Goal: Check status: Check status

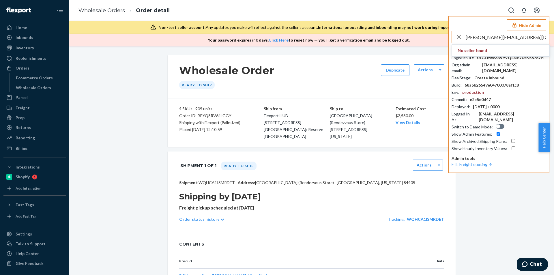
click at [490, 39] on input "[PERSON_NAME][EMAIL_ADDRESS][DOMAIN_NAME]" at bounding box center [505, 37] width 80 height 12
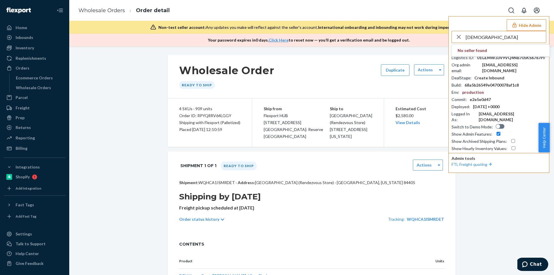
type input "[DEMOGRAPHIC_DATA]"
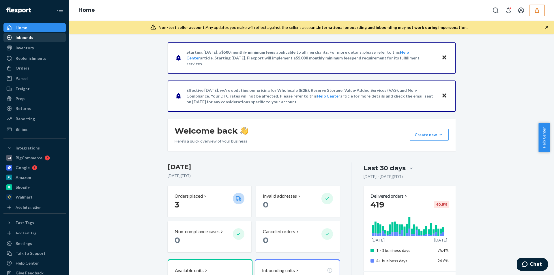
click at [29, 40] on div "Inbounds" at bounding box center [25, 38] width 18 height 6
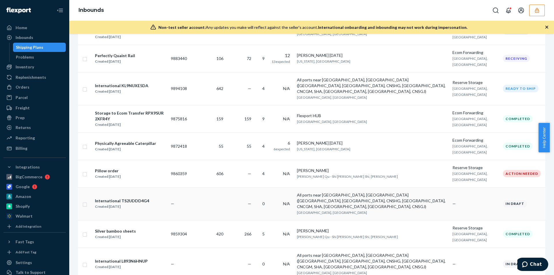
scroll to position [230, 0]
click at [153, 227] on div "Silver bamboo sheets Created Jul 17, 2025" at bounding box center [130, 233] width 71 height 12
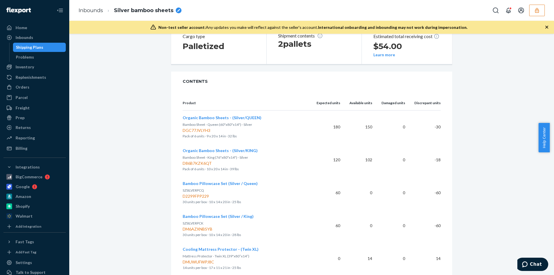
scroll to position [176, 0]
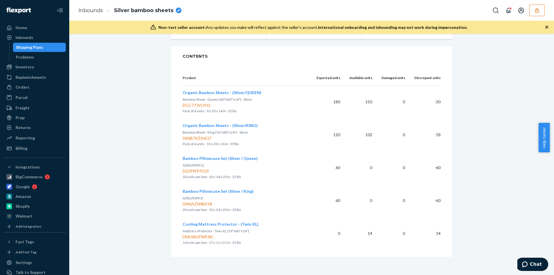
click at [231, 222] on span "Cooling Mattress Protector - (Twin XL)" at bounding box center [220, 223] width 76 height 5
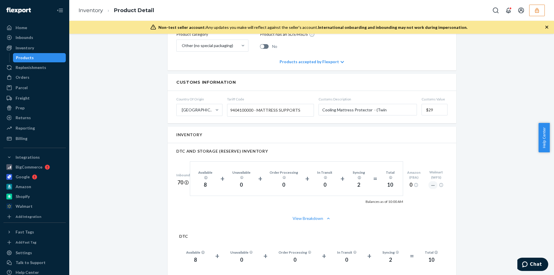
scroll to position [288, 0]
click at [26, 39] on div "Inbounds" at bounding box center [25, 38] width 18 height 6
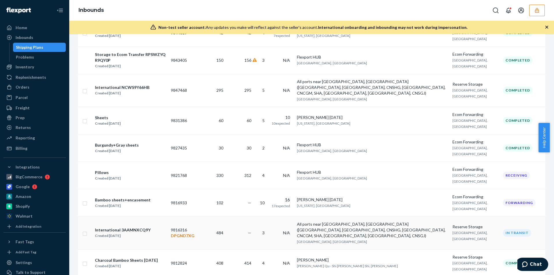
scroll to position [519, 0]
click at [155, 226] on div "International 3AAMNXCQ9Y Created Jun 19, 2025" at bounding box center [130, 232] width 71 height 12
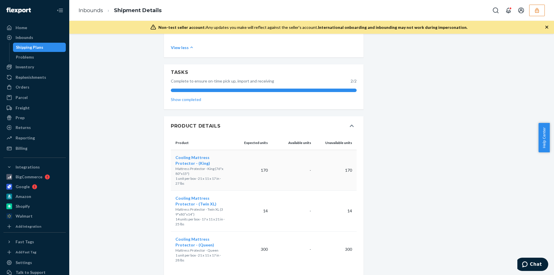
scroll to position [248, 0]
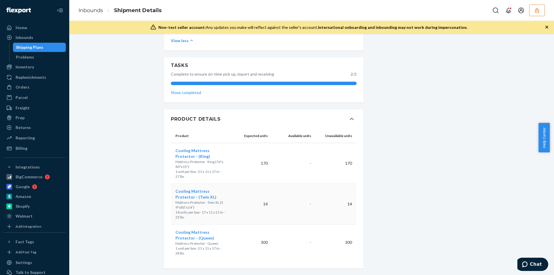
click at [201, 195] on span "Cooling Mattress Protector - (Twin XL)" at bounding box center [195, 194] width 41 height 11
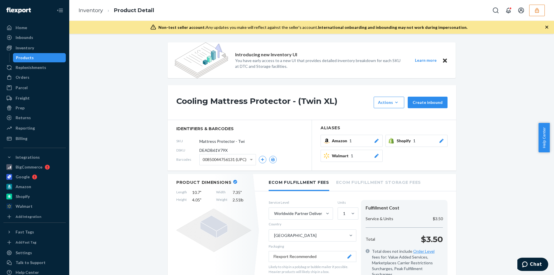
click at [209, 150] on span "DEADB61V79X" at bounding box center [213, 150] width 28 height 6
copy span "DEADB61V79X"
click at [87, 13] on link "Inventory" at bounding box center [90, 10] width 25 height 6
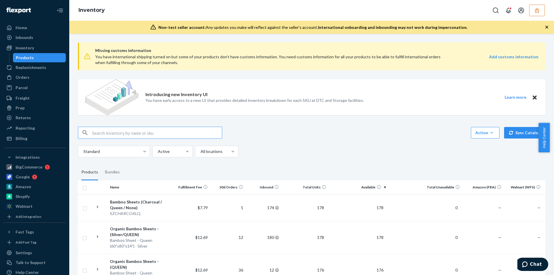
click at [114, 134] on input "text" at bounding box center [157, 133] width 130 height 12
type input "DEADB61V79X"
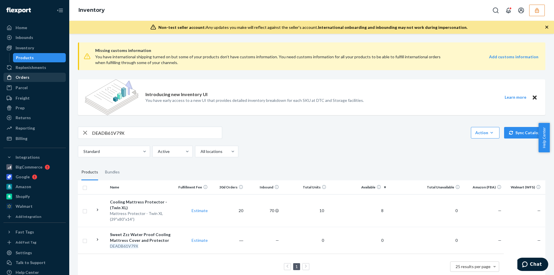
click at [27, 78] on div "Orders" at bounding box center [23, 77] width 14 height 6
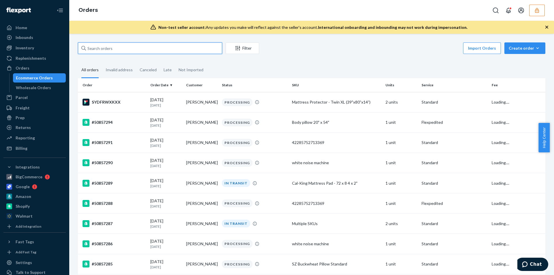
click at [126, 49] on input "text" at bounding box center [150, 48] width 144 height 12
paste input "DEADB61V79X"
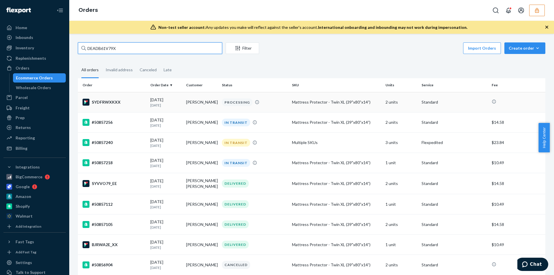
type input "DEADB61V79X"
click at [273, 100] on div "PROCESSING" at bounding box center [255, 102] width 68 height 8
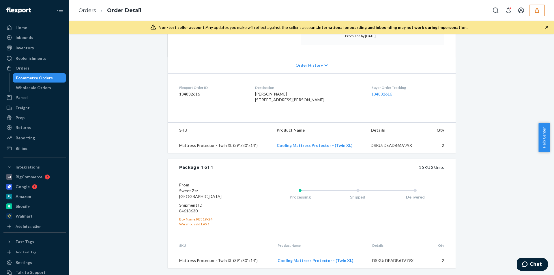
scroll to position [112, 0]
